Goal: Task Accomplishment & Management: Use online tool/utility

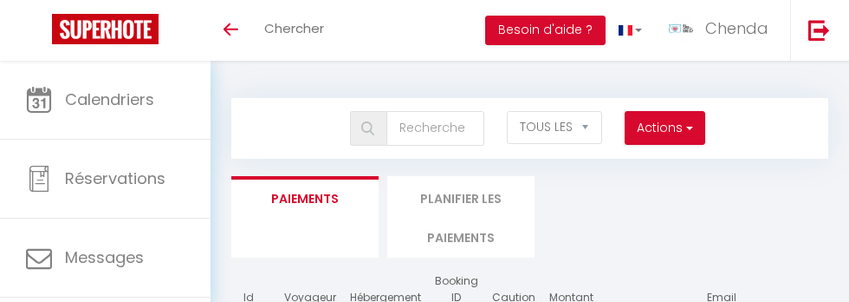
select select "2"
select select "0"
select select
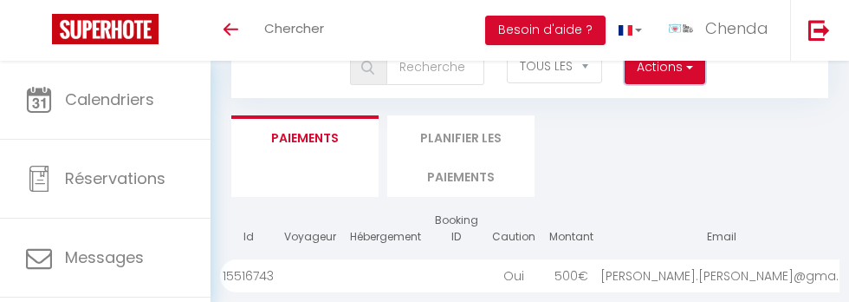
click at [671, 80] on button "Actions" at bounding box center [665, 67] width 80 height 35
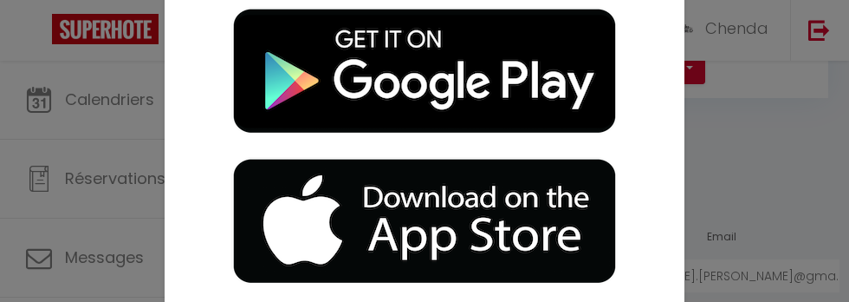
click at [706, 155] on div "Affichage optimisé sur l'application mobile ×" at bounding box center [424, 151] width 849 height 302
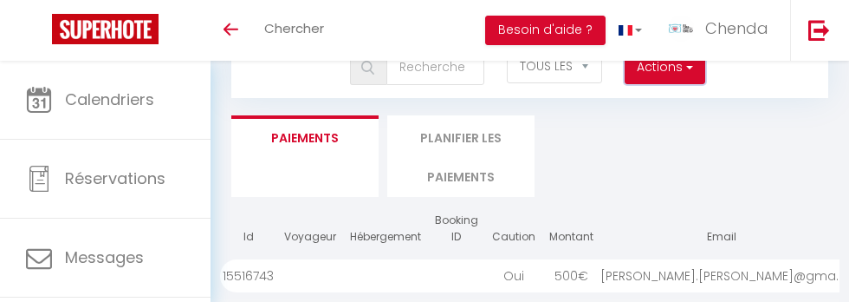
click at [657, 81] on button "Actions" at bounding box center [665, 67] width 80 height 35
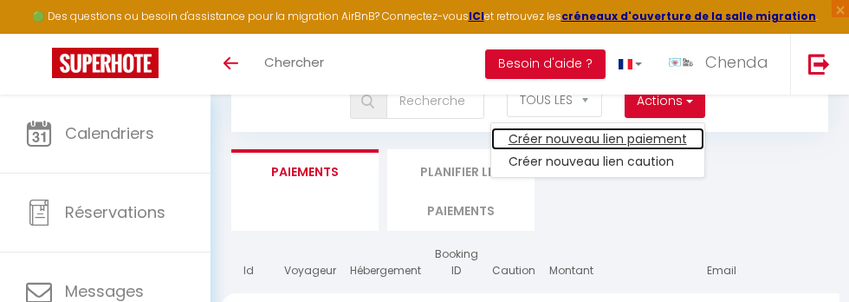
click at [559, 131] on link "Créer nouveau lien paiement" at bounding box center [597, 138] width 213 height 23
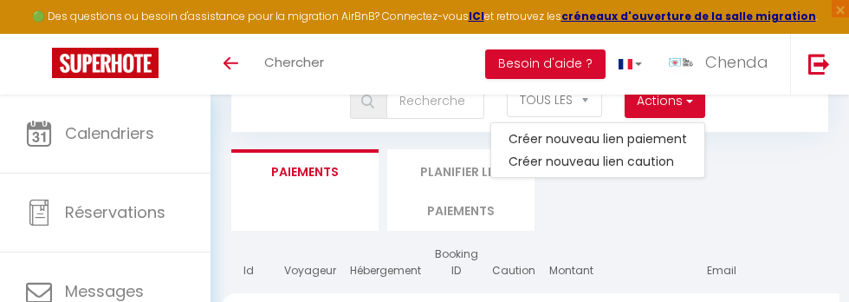
select select
select select "other"
select select "692"
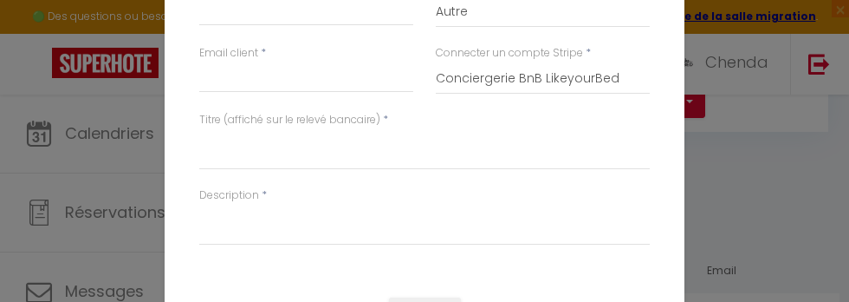
click at [744, 164] on div "Envoyer un [PERSON_NAME] × Montant * Type * Nuits Frais de ménage Taxe de séjou…" at bounding box center [424, 151] width 849 height 302
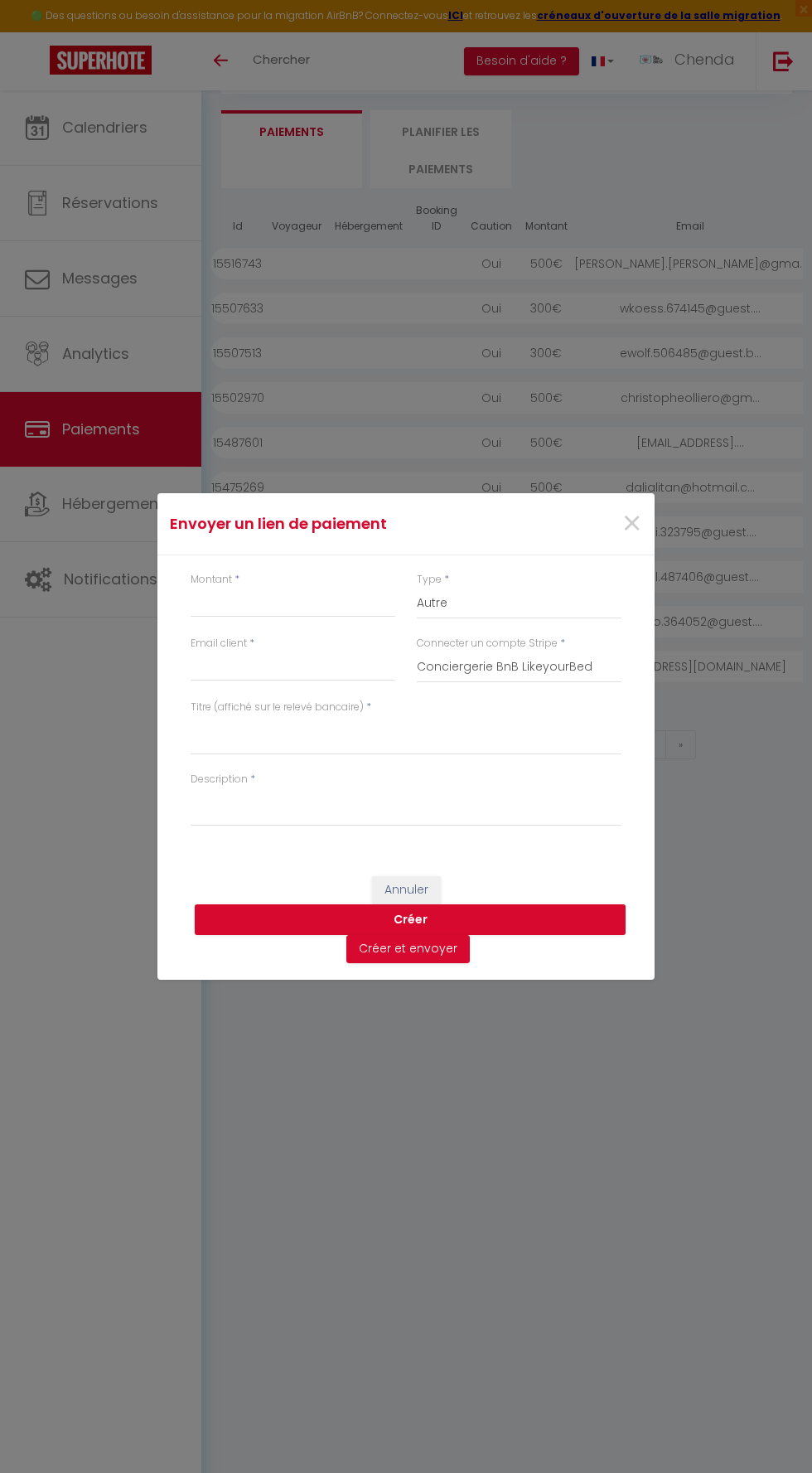
scroll to position [0, 0]
click at [632, 288] on span "×" at bounding box center [632, 524] width 21 height 50
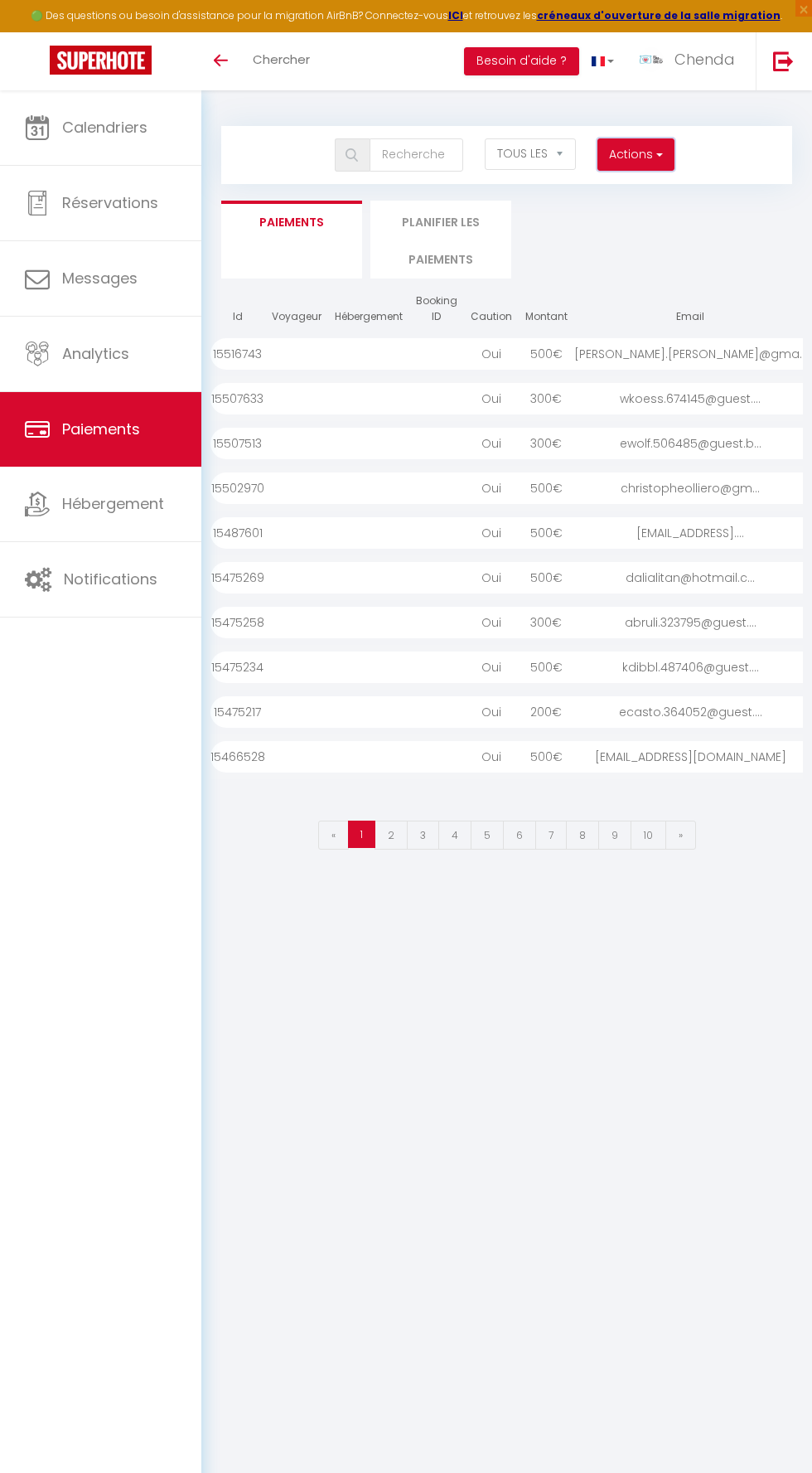
click at [658, 154] on span "button" at bounding box center [658, 154] width 10 height 16
click at [574, 216] on link "Créer nouveau lien caution" at bounding box center [571, 212] width 204 height 22
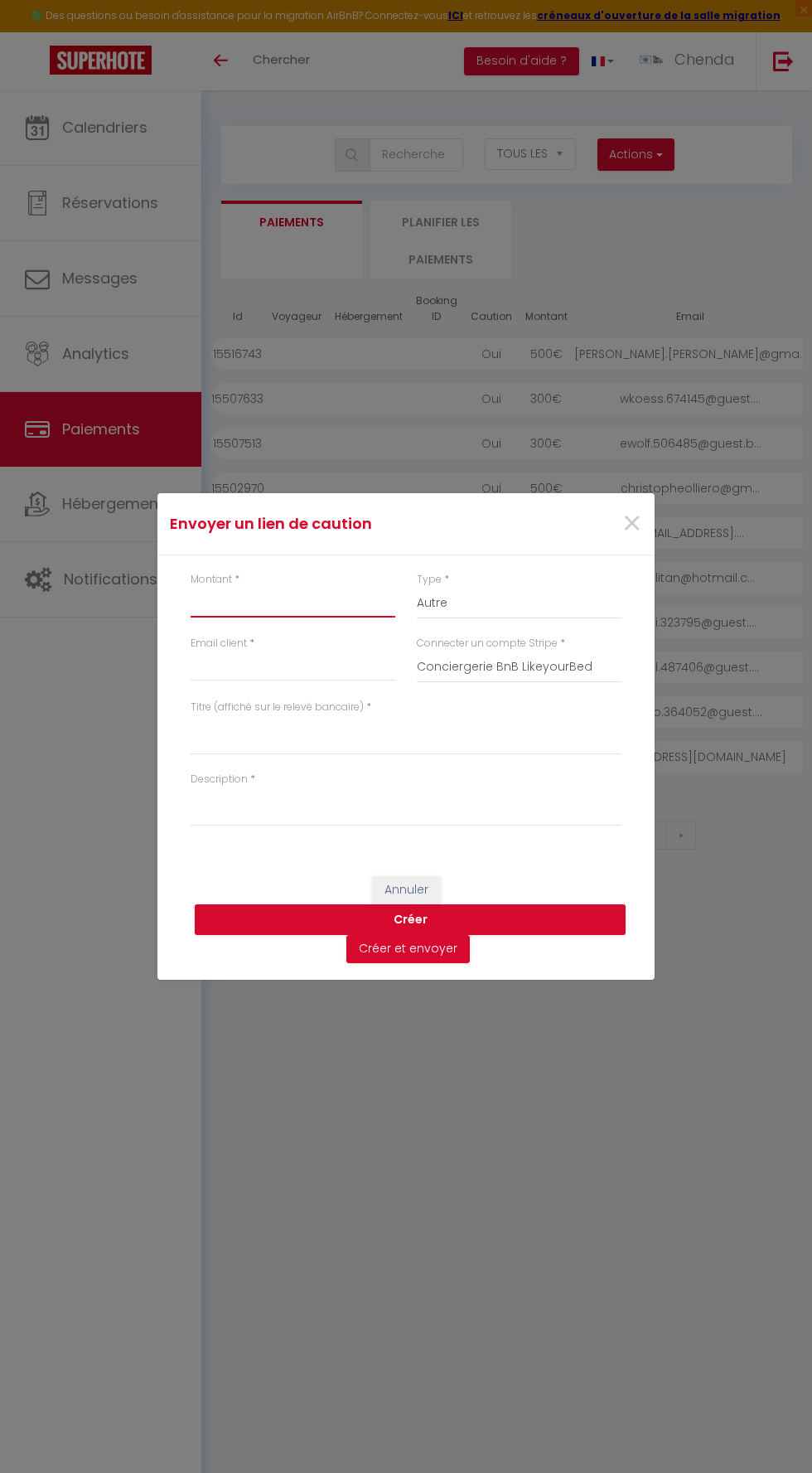
click at [278, 288] on input "Montant" at bounding box center [293, 603] width 205 height 30
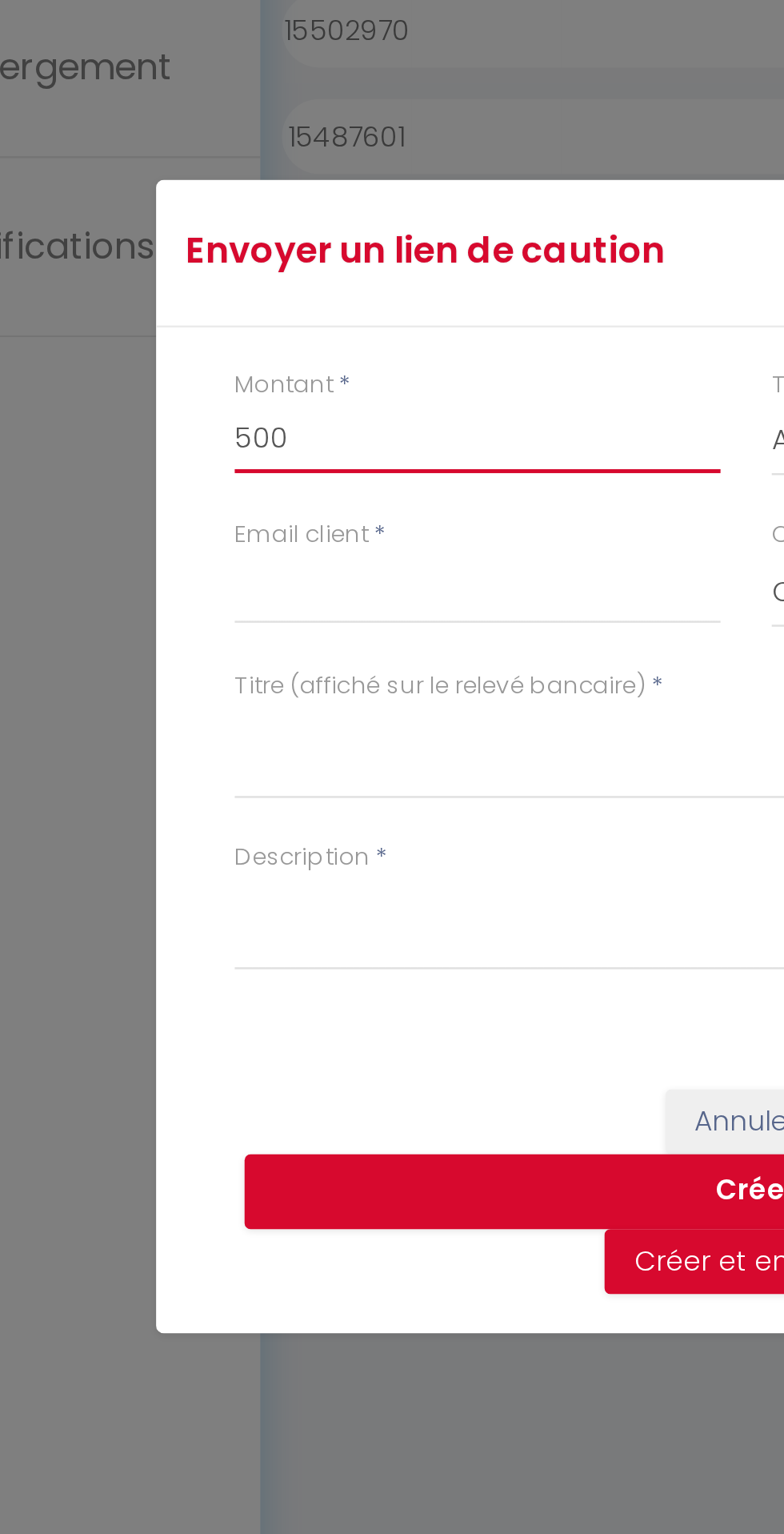
type input "500"
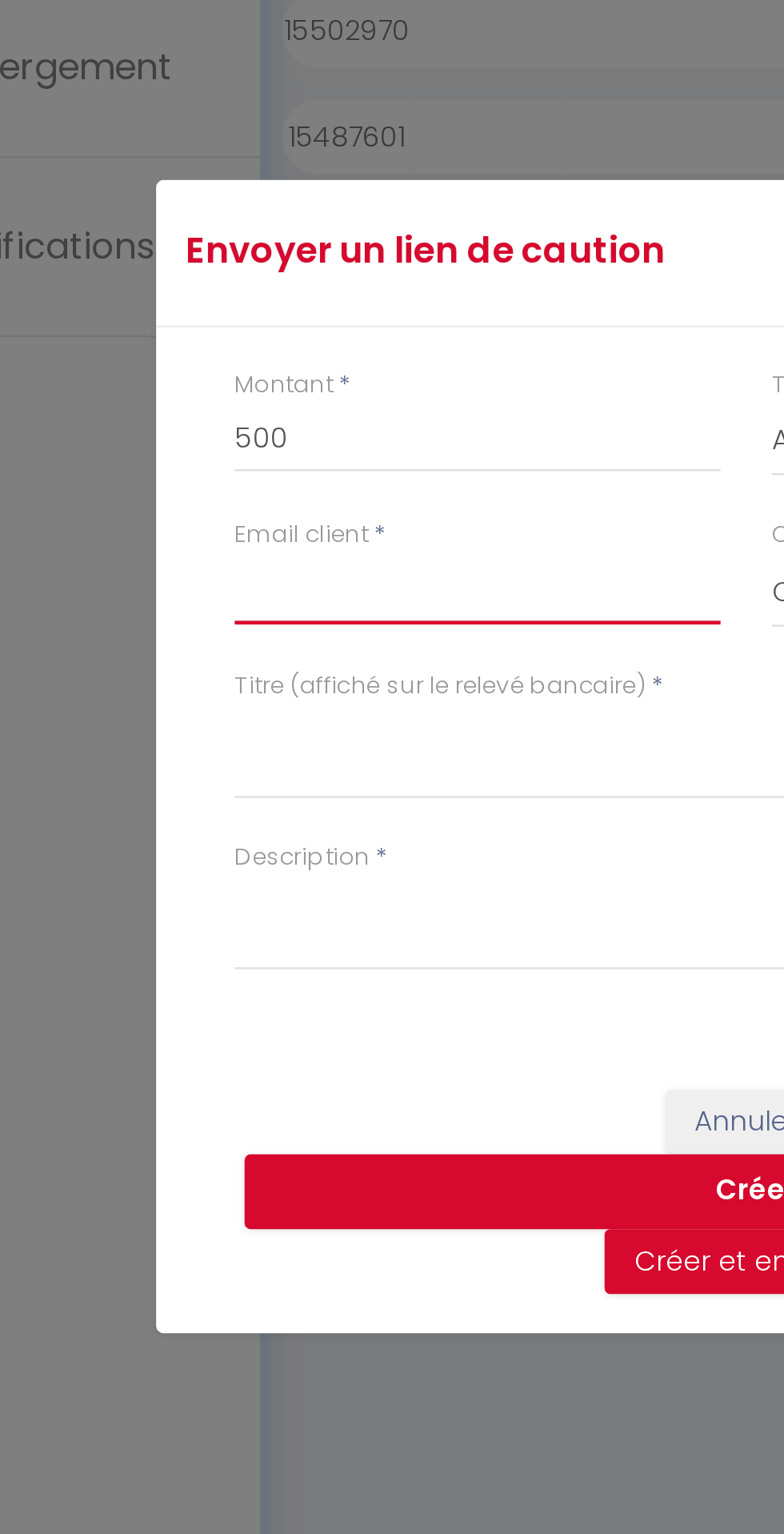
click at [205, 278] on input "Email client" at bounding box center [283, 698] width 198 height 29
type input "[EMAIL_ADDRESS][DOMAIN_NAME]"
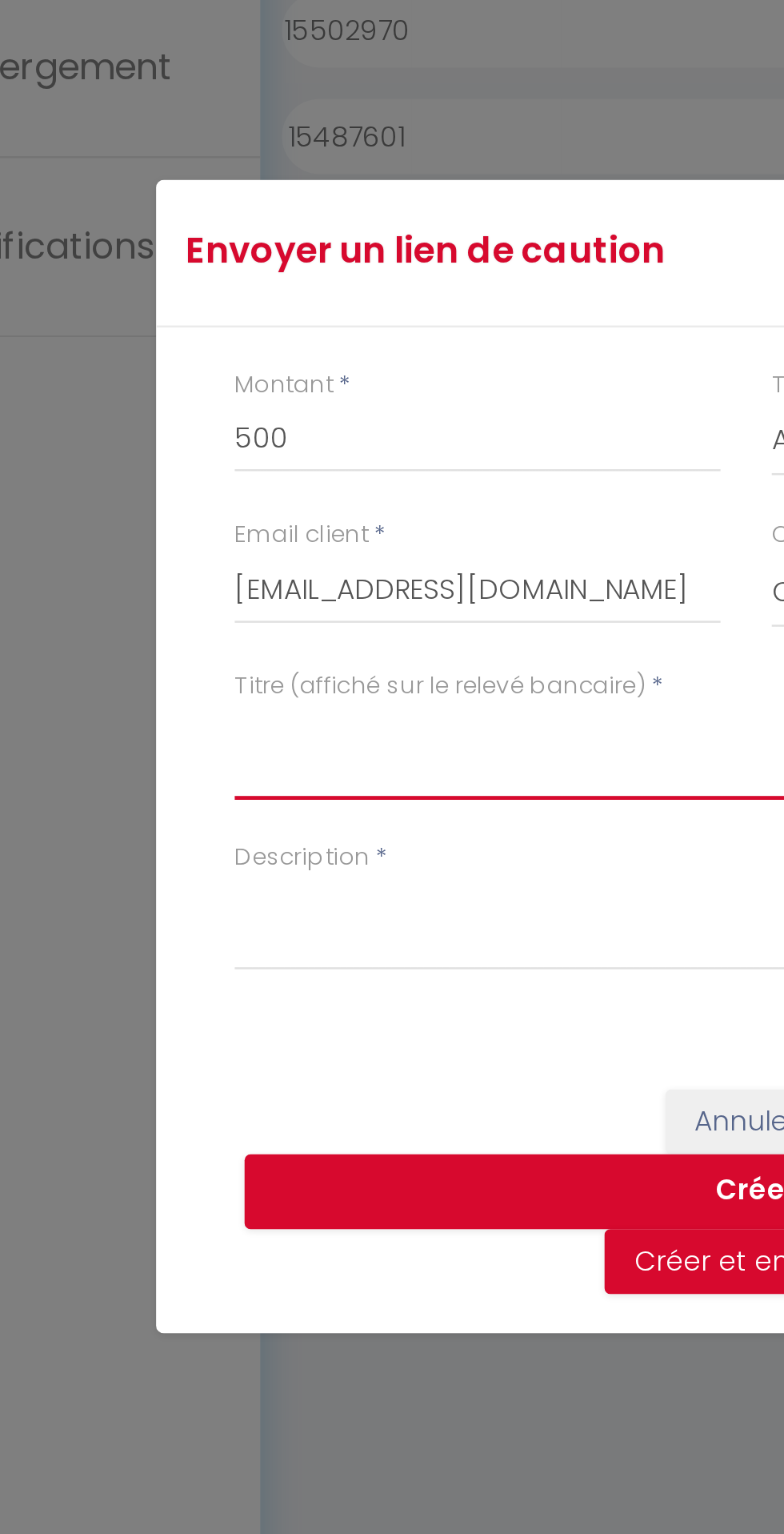
click at [278, 278] on textarea "Titre (affiché sur le relevé bancaire)" at bounding box center [392, 766] width 416 height 39
type textarea "Se"
type textarea "SECURITY DEPOSIT - PERLE"
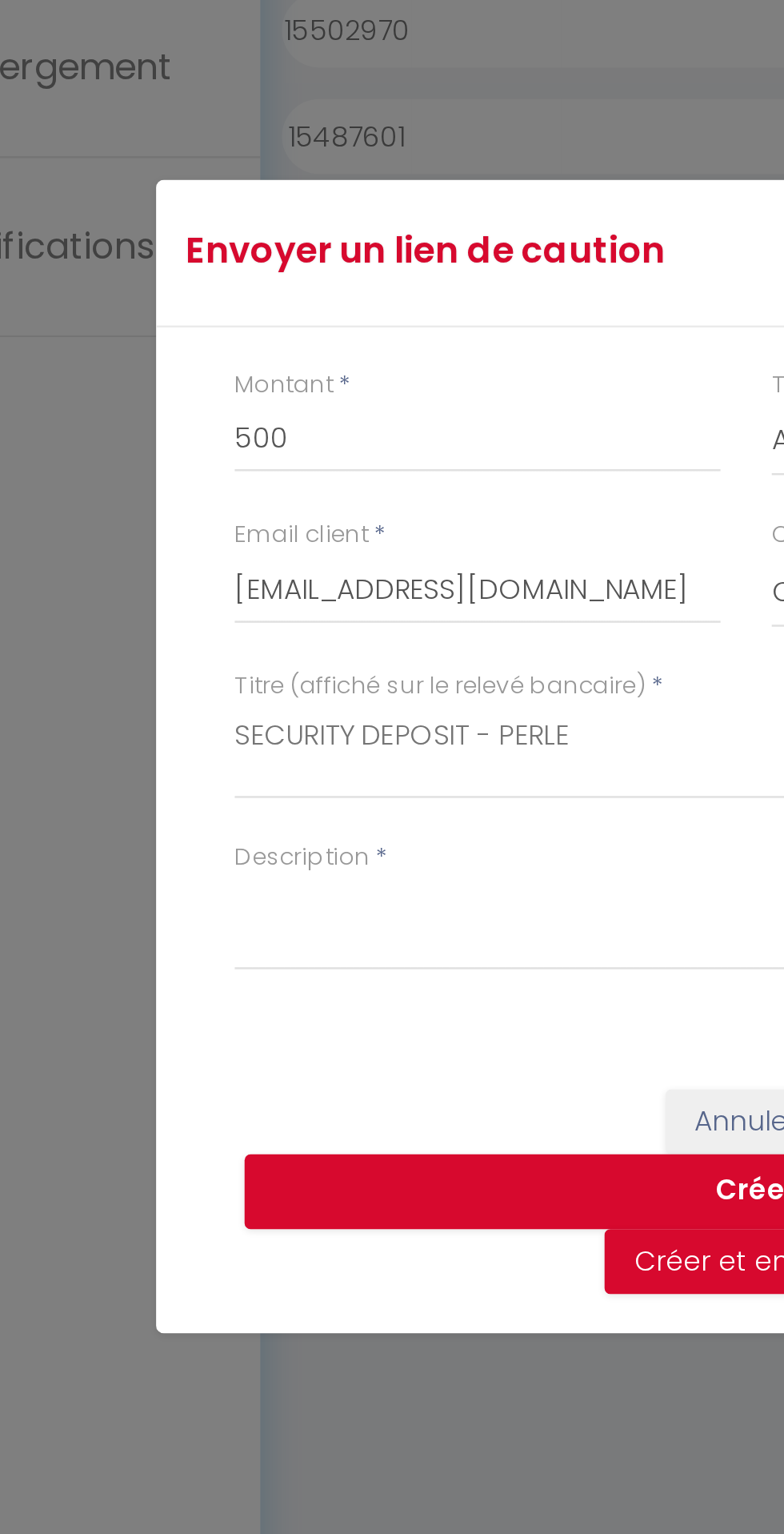
click at [314, 278] on div "Titre (affiché sur le relevé bancaire) * SECURITY DEPOSIT - PERLE" at bounding box center [392, 765] width 437 height 69
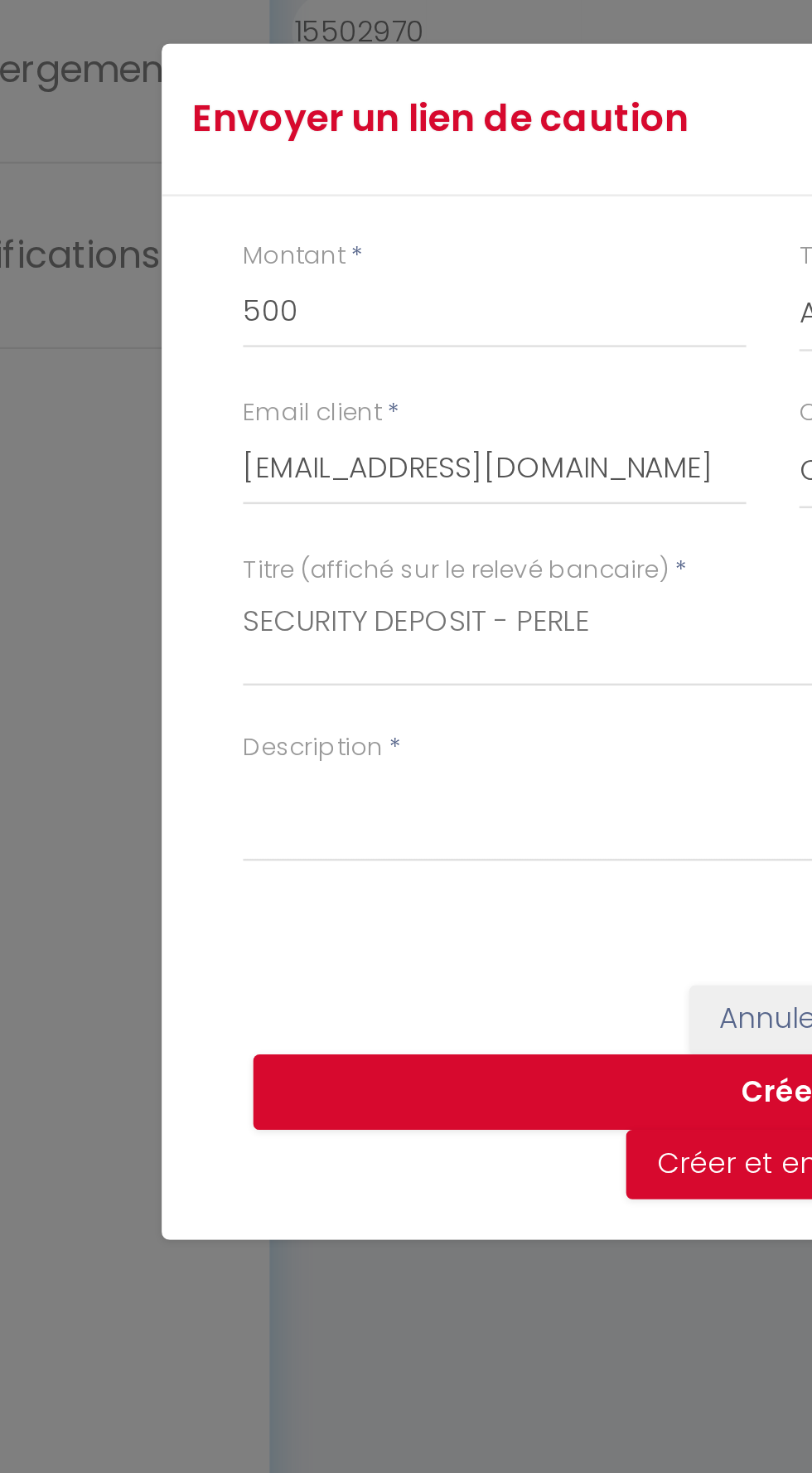
click at [316, 288] on div "Description *" at bounding box center [406, 807] width 452 height 72
click at [315, 288] on textarea "Description" at bounding box center [406, 807] width 431 height 40
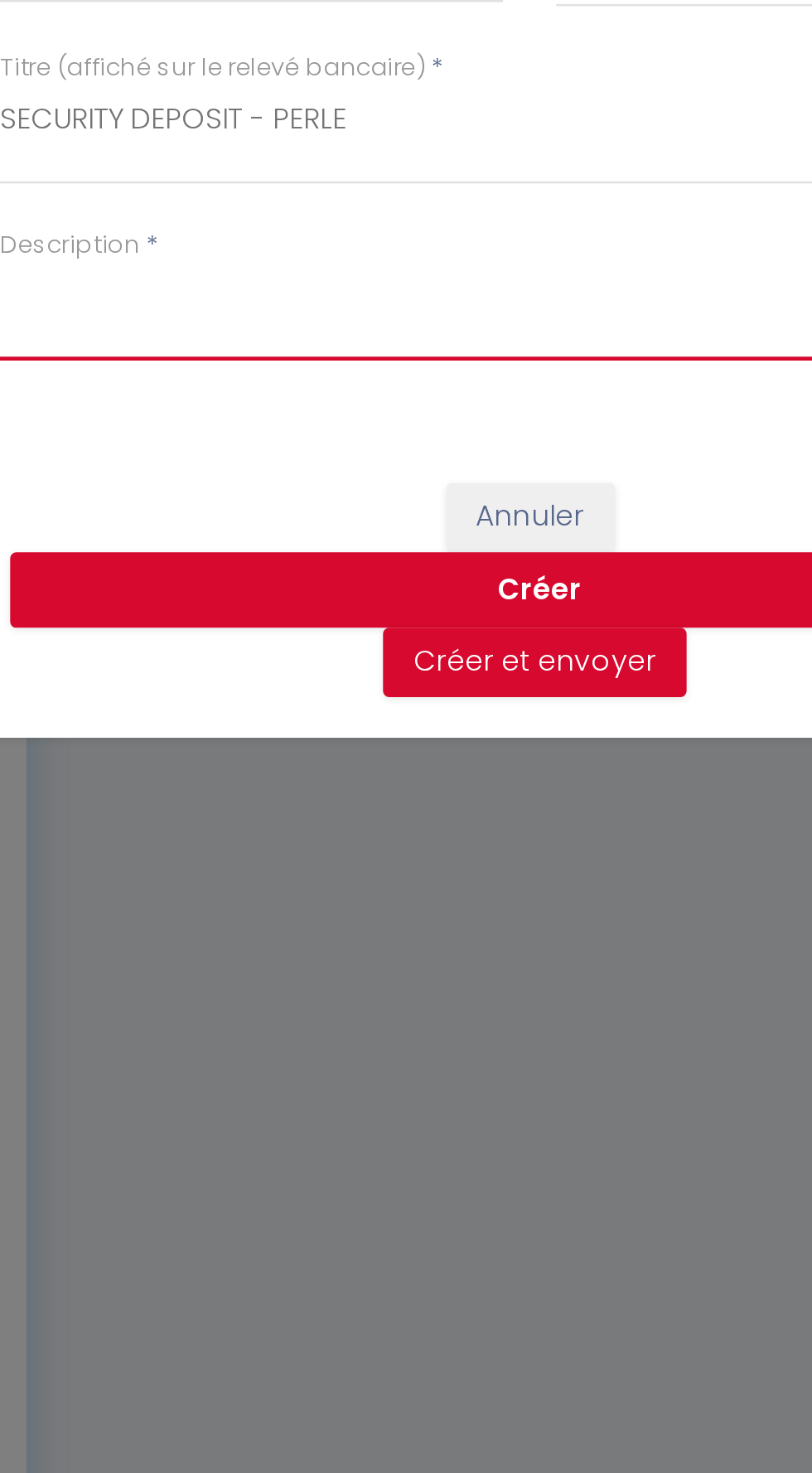
click at [459, 288] on textarea "Description" at bounding box center [406, 807] width 431 height 40
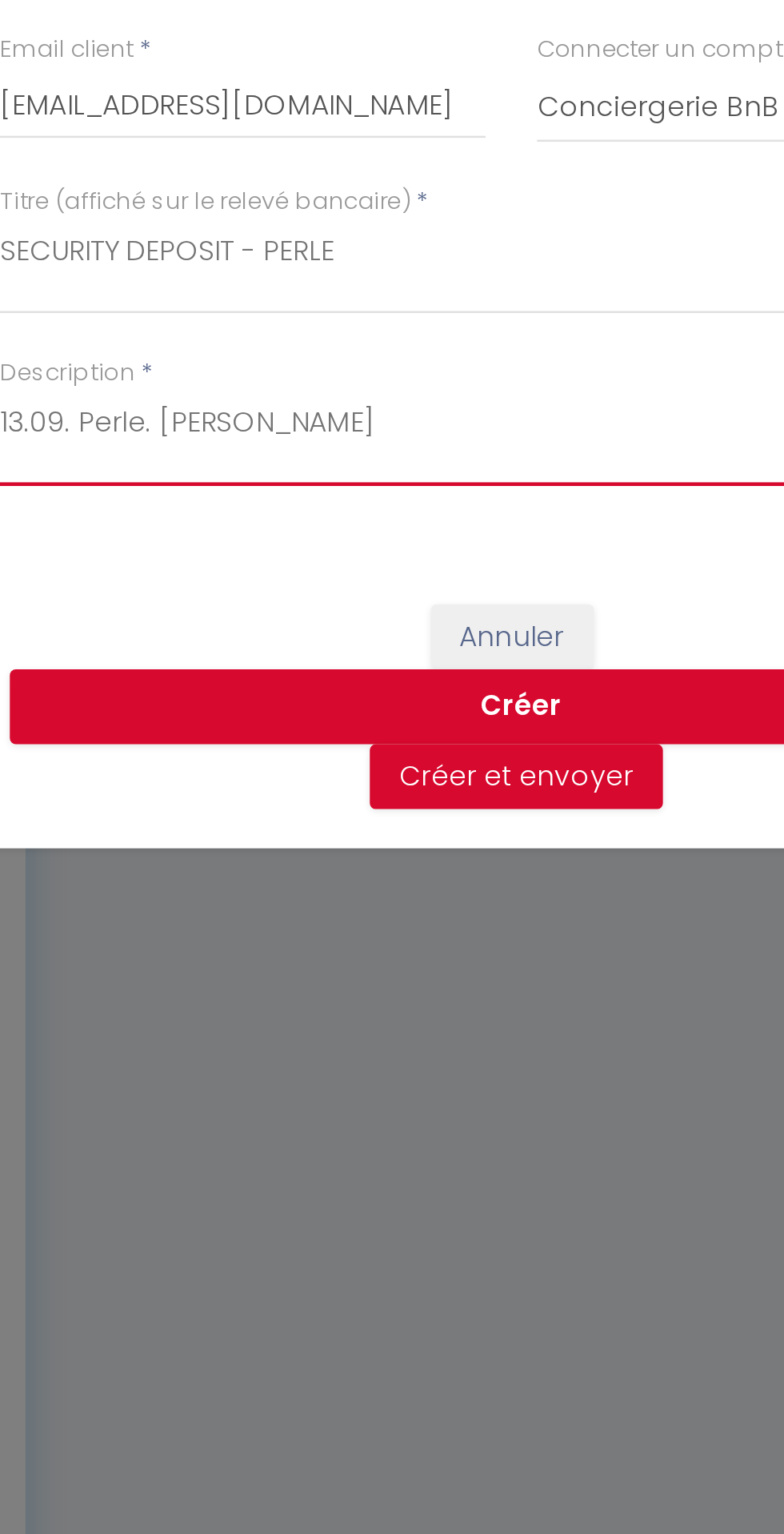
type textarea "13.09. Perle. [PERSON_NAME]"
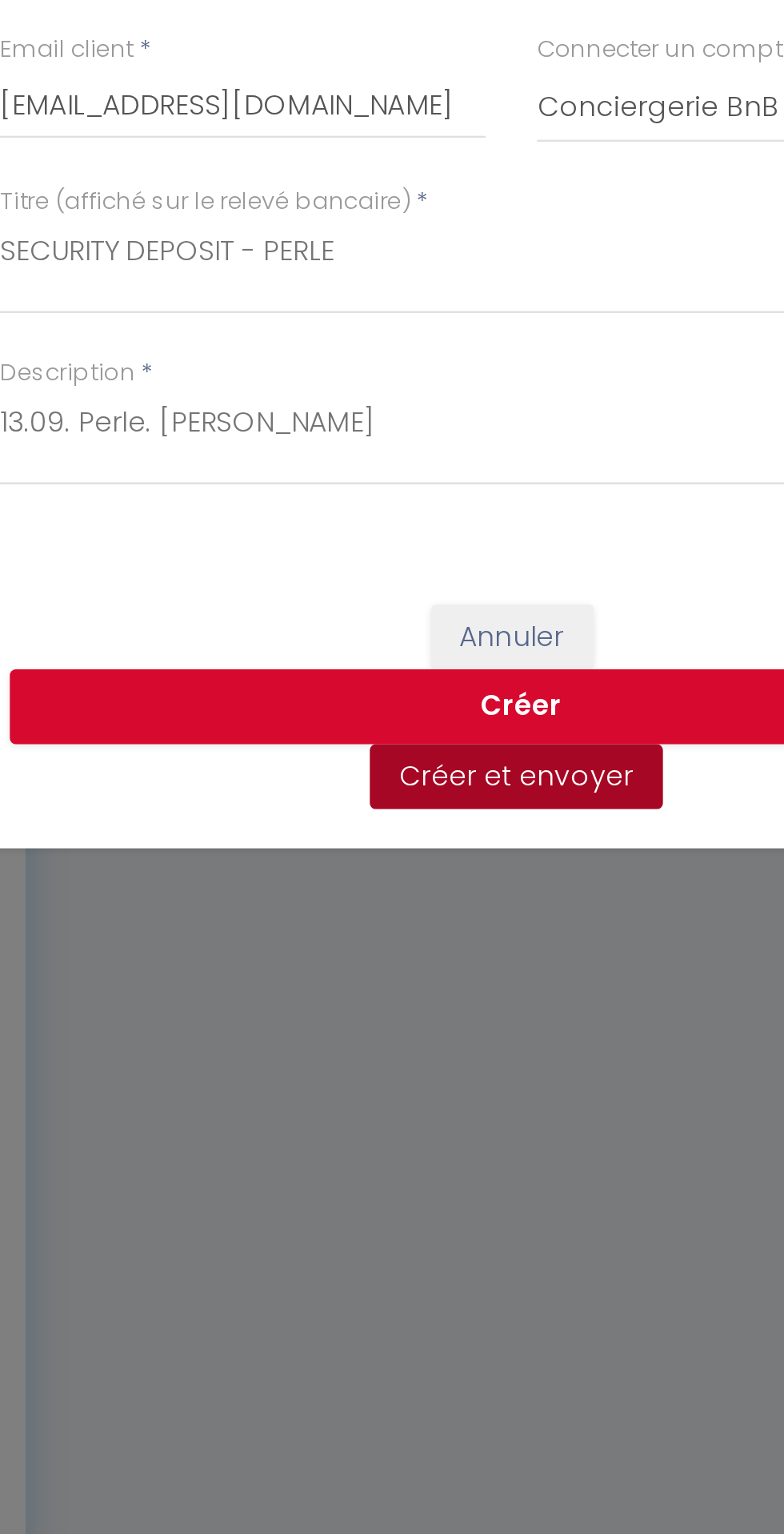
click at [369, 278] on button "Créer et envoyer" at bounding box center [393, 972] width 119 height 27
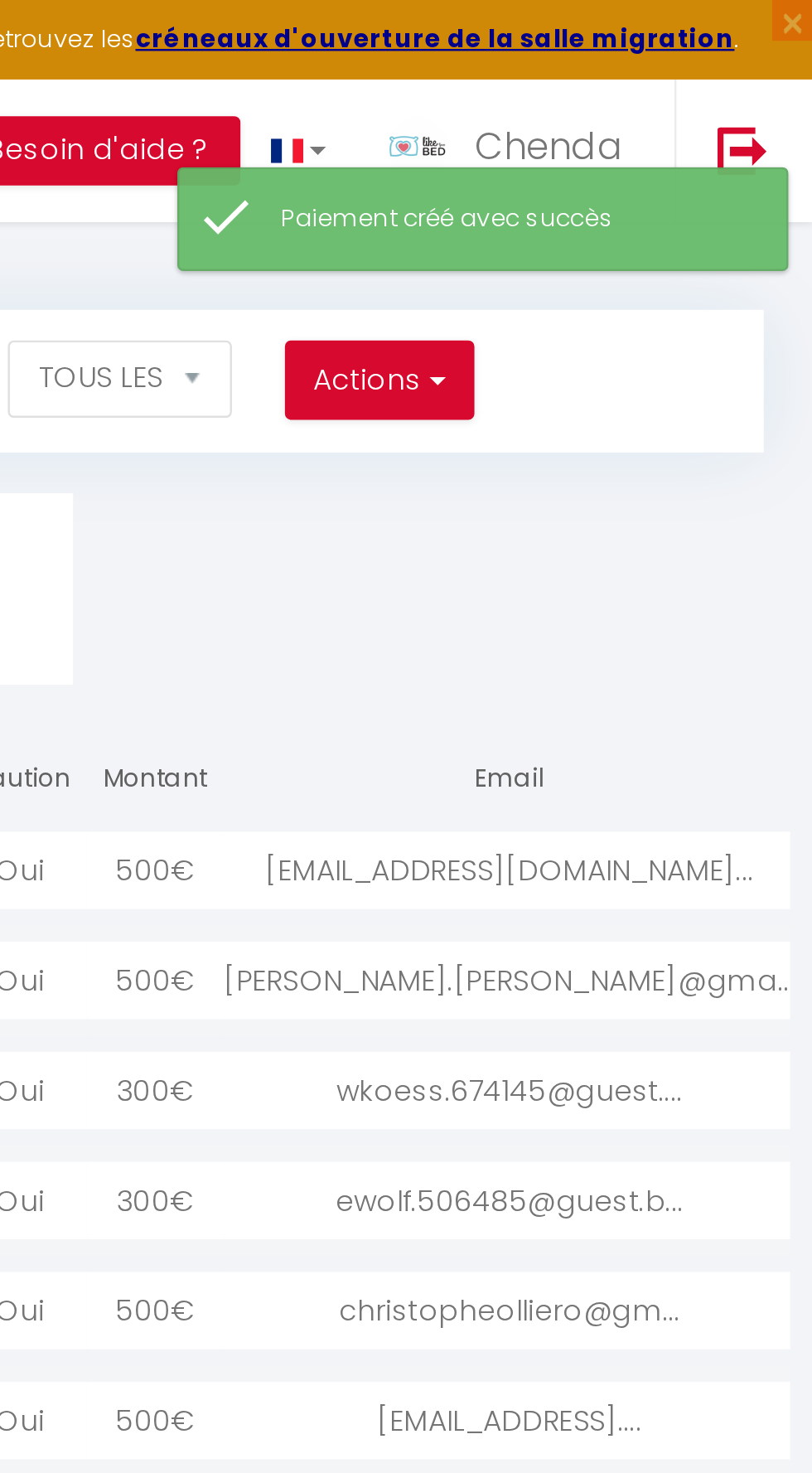
click at [653, 288] on div "leahheallmy@gmail.co..." at bounding box center [690, 354] width 233 height 32
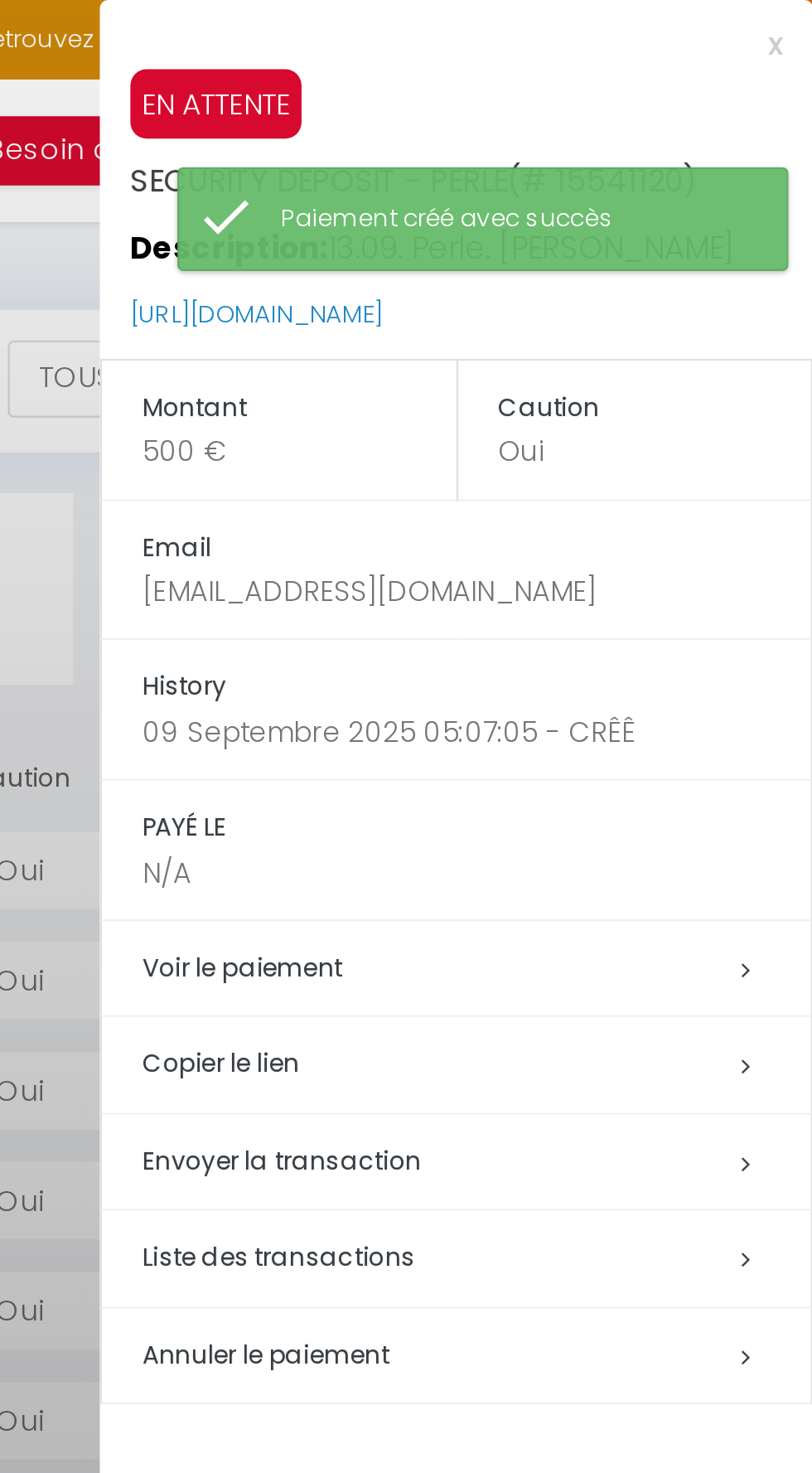
click at [606, 288] on h5 "Copier le lien" at bounding box center [675, 433] width 272 height 19
